Goal: Task Accomplishment & Management: Use online tool/utility

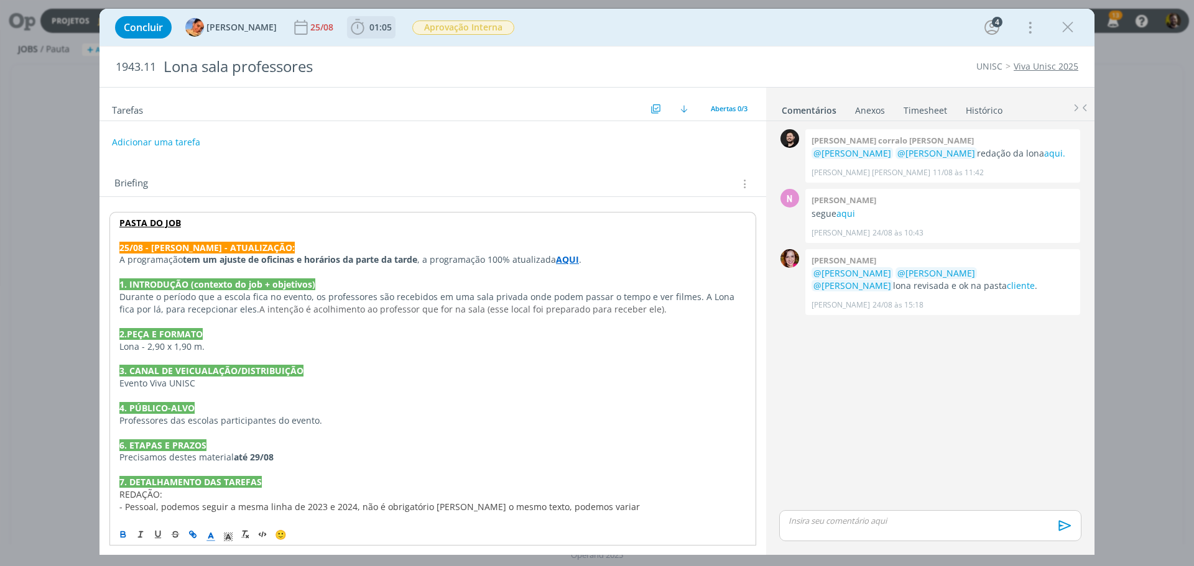
click at [348, 32] on icon "dialog" at bounding box center [357, 27] width 19 height 19
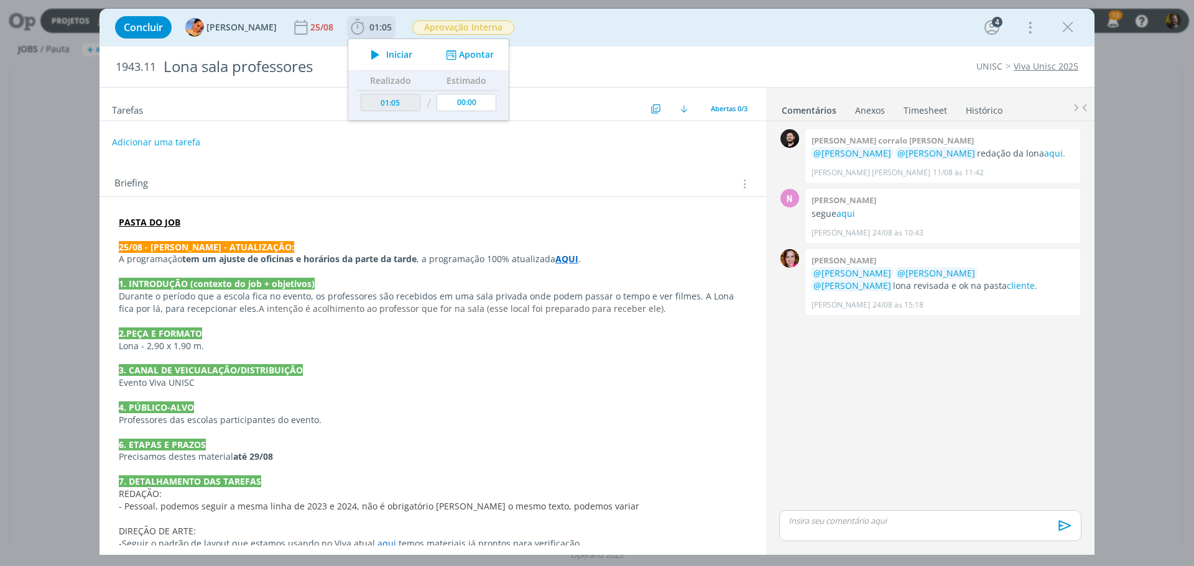
click at [450, 53] on button "Apontar" at bounding box center [469, 54] width 52 height 13
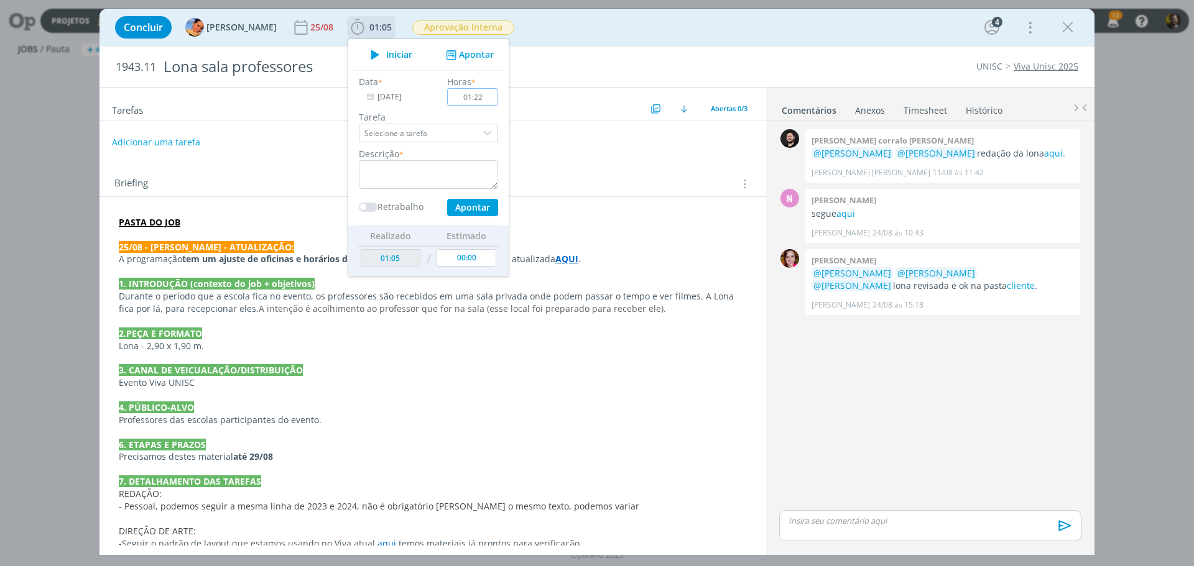
type input "01:22"
click at [479, 131] on div "dialog" at bounding box center [488, 133] width 19 height 19
click at [405, 174] on textarea "dialog" at bounding box center [428, 174] width 139 height 29
click at [421, 113] on label "Tarefa" at bounding box center [428, 117] width 139 height 13
click at [422, 168] on textarea "Rediagramaçã" at bounding box center [428, 174] width 139 height 29
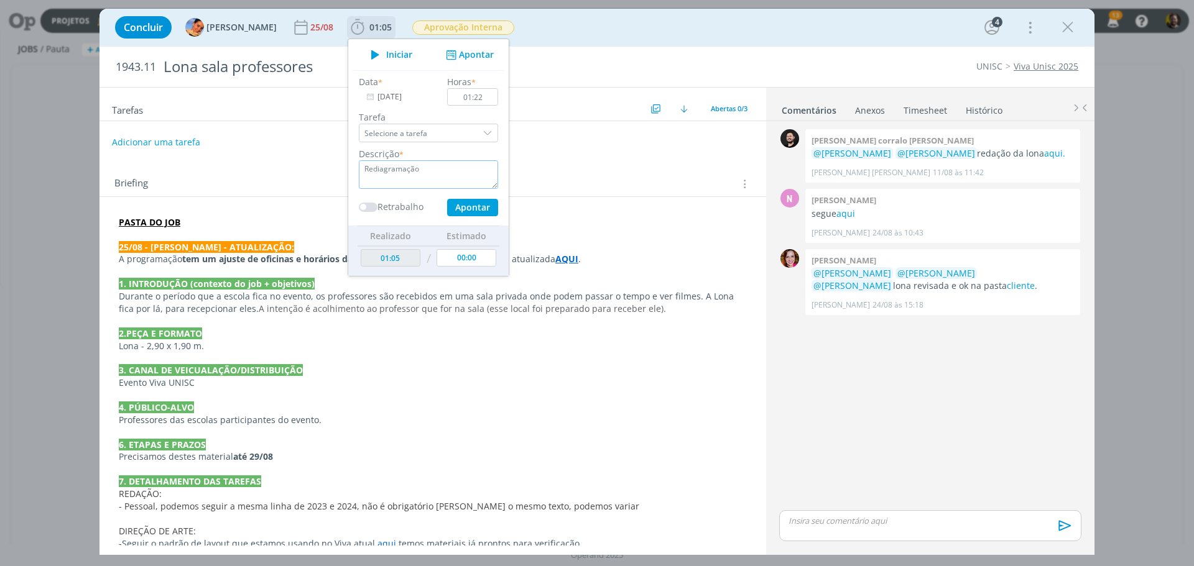
type textarea "Rediagramação"
click at [451, 207] on button "Apontar" at bounding box center [472, 207] width 51 height 17
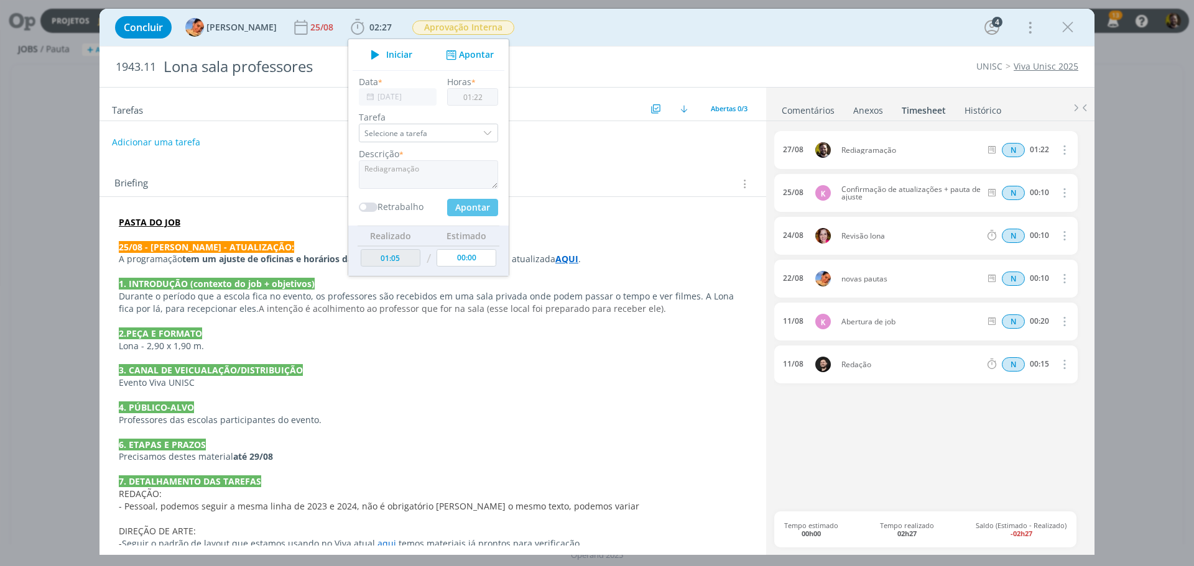
type input "02:27"
type input "00:00"
click at [818, 105] on link "Comentários" at bounding box center [808, 108] width 54 height 18
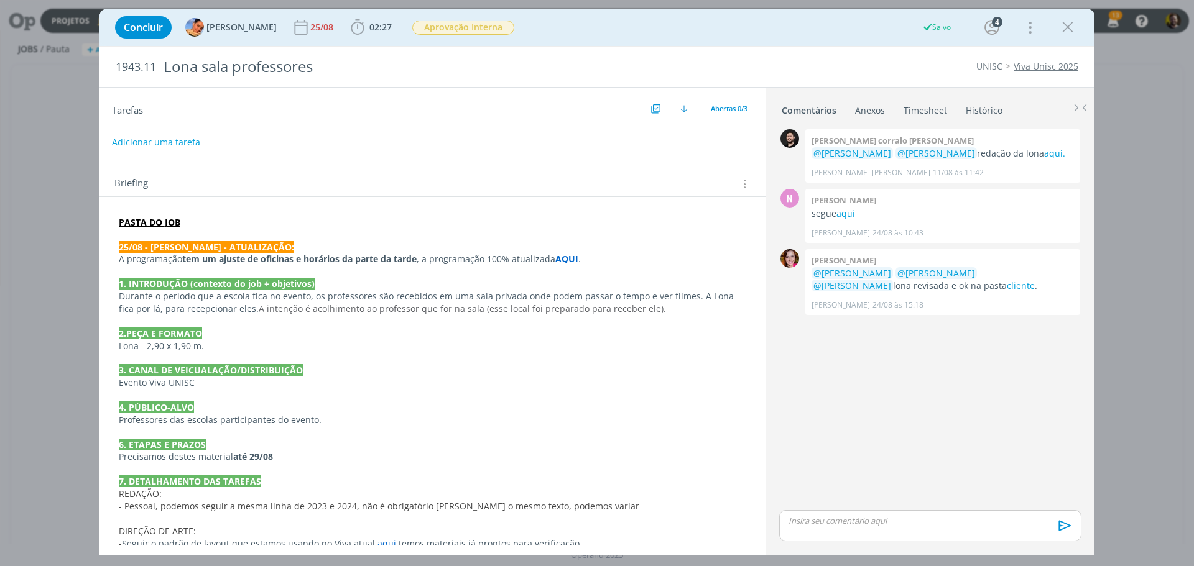
click at [806, 519] on p "dialog" at bounding box center [930, 520] width 282 height 11
click at [847, 525] on button "dialog" at bounding box center [845, 530] width 17 height 15
paste input "[URL][DOMAIN_NAME]"
type input "[URL][DOMAIN_NAME]"
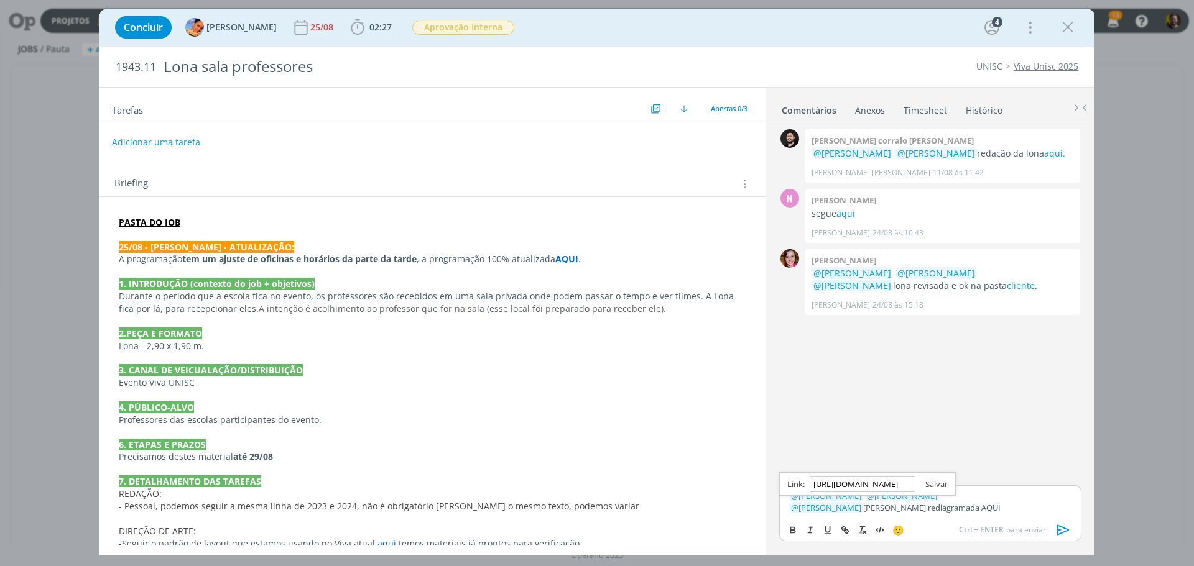
scroll to position [0, 0]
click at [931, 482] on link "dialog" at bounding box center [931, 484] width 32 height 11
click at [1062, 527] on icon "dialog" at bounding box center [1063, 530] width 19 height 19
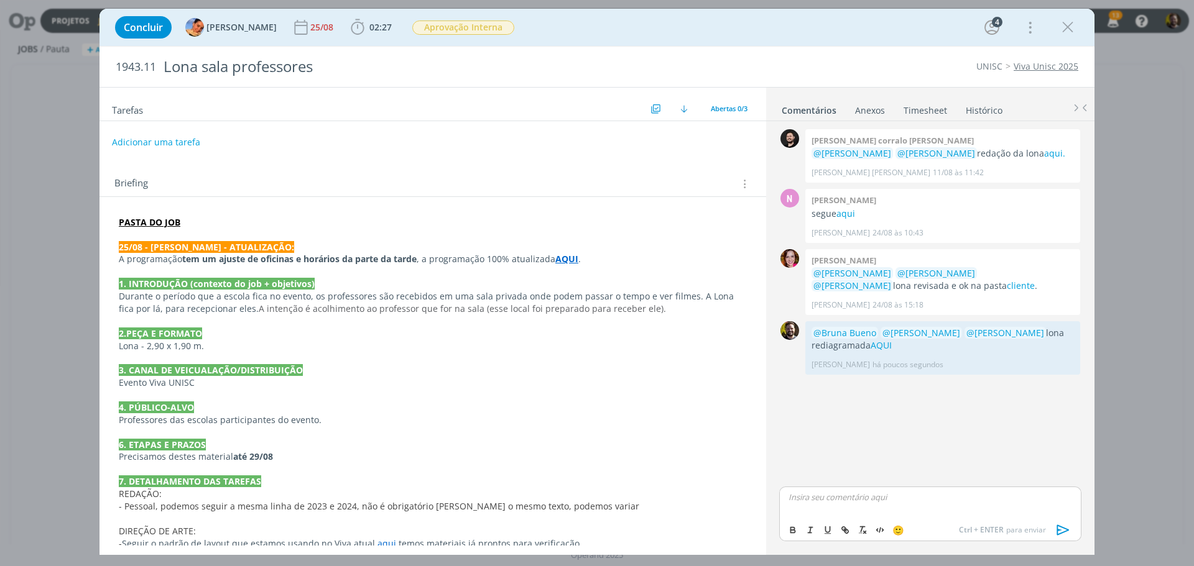
drag, startPoint x: 1064, startPoint y: 28, endPoint x: 251, endPoint y: 566, distance: 975.5
click at [1064, 28] on icon "dialog" at bounding box center [1067, 27] width 19 height 19
